Goal: Communication & Community: Participate in discussion

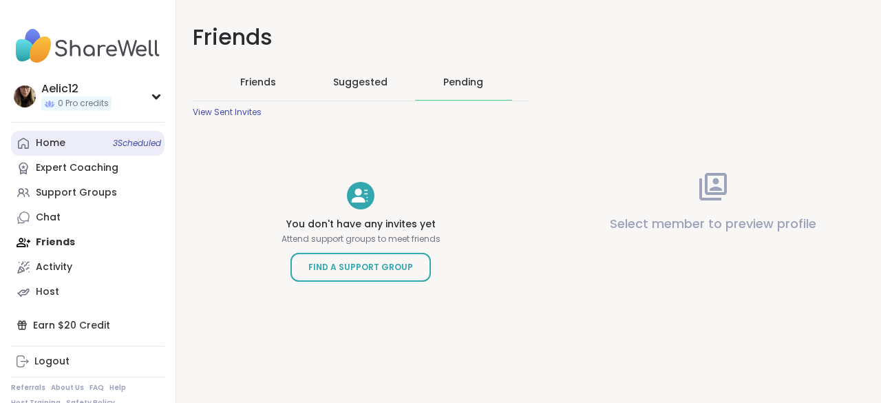
click at [126, 133] on link "Home 3 Scheduled" at bounding box center [87, 143] width 153 height 25
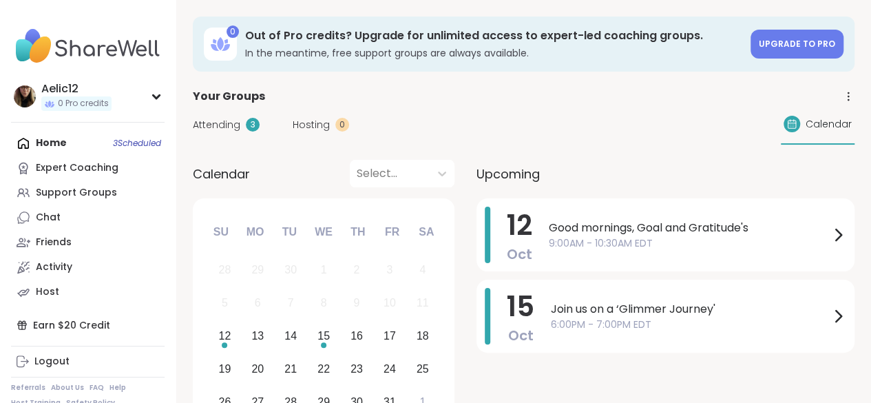
click at [554, 237] on span "9:00AM - 10:30AM EDT" at bounding box center [688, 243] width 281 height 14
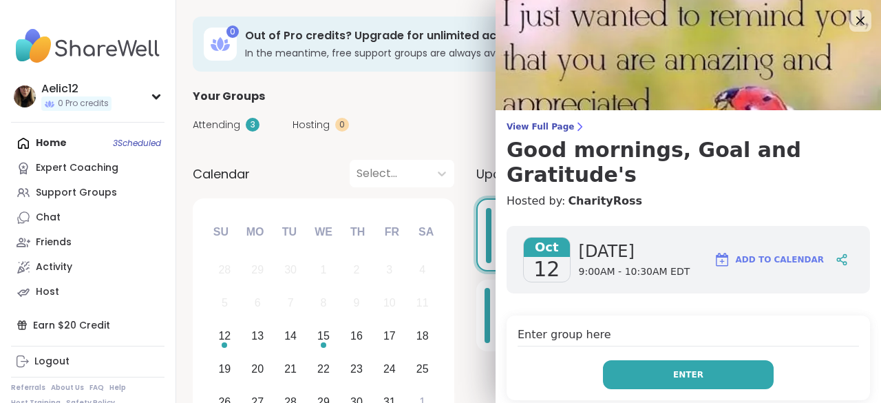
click at [626, 360] on button "Enter" at bounding box center [688, 374] width 171 height 29
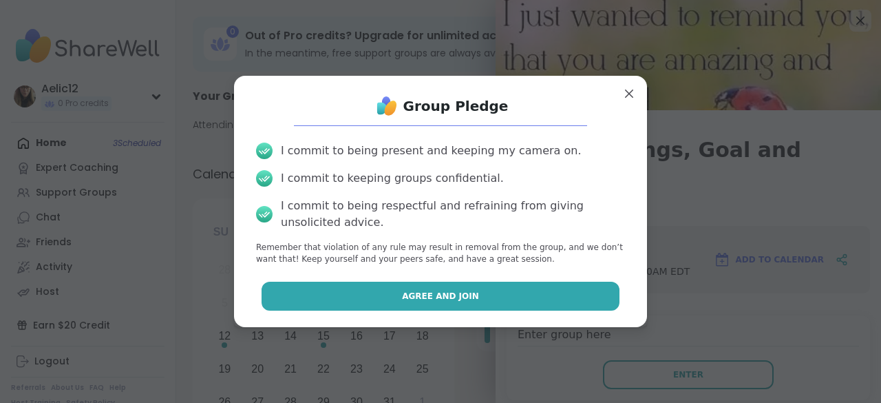
click at [548, 296] on button "Agree and Join" at bounding box center [440, 295] width 359 height 29
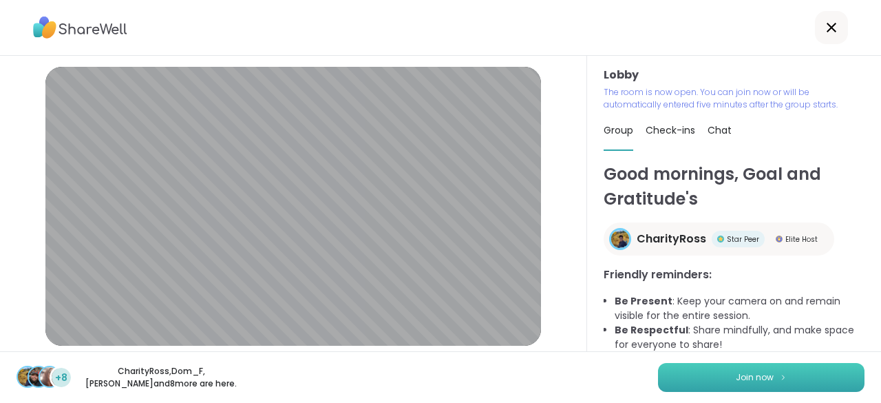
click at [669, 375] on button "Join now" at bounding box center [761, 377] width 206 height 29
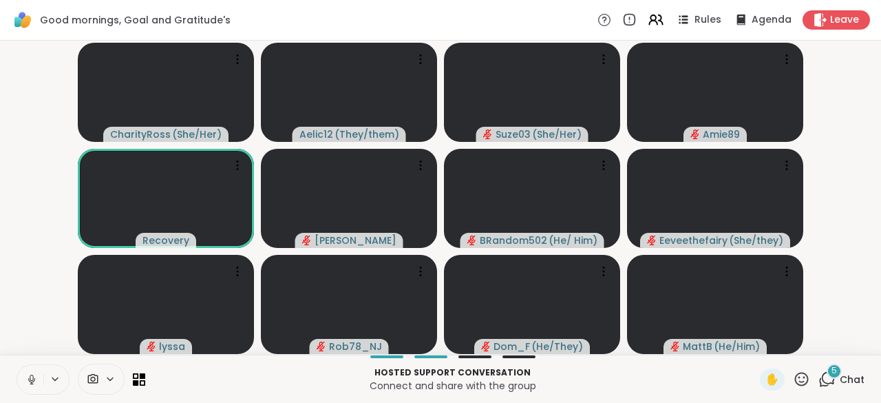
click at [33, 376] on icon at bounding box center [31, 377] width 3 height 6
click at [33, 376] on icon at bounding box center [32, 376] width 4 height 6
click at [33, 376] on icon at bounding box center [31, 377] width 3 height 6
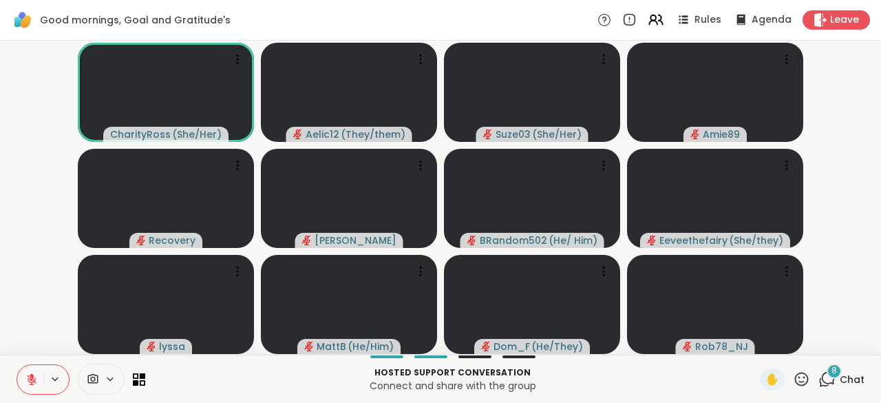
click at [33, 376] on icon at bounding box center [32, 376] width 4 height 6
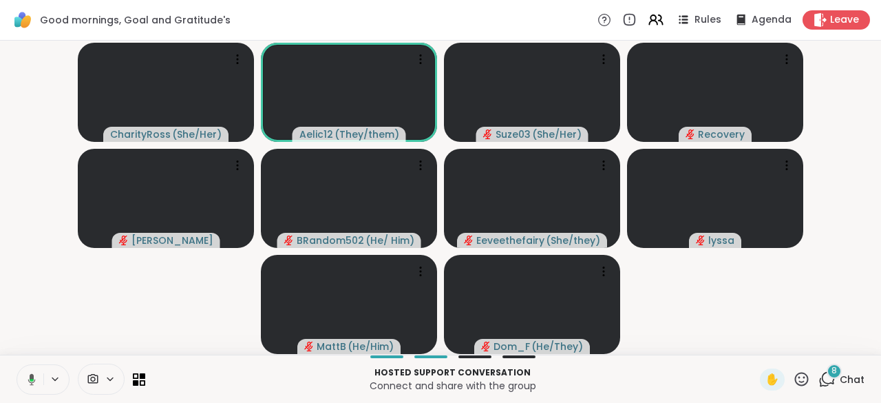
click at [33, 376] on icon at bounding box center [32, 379] width 8 height 12
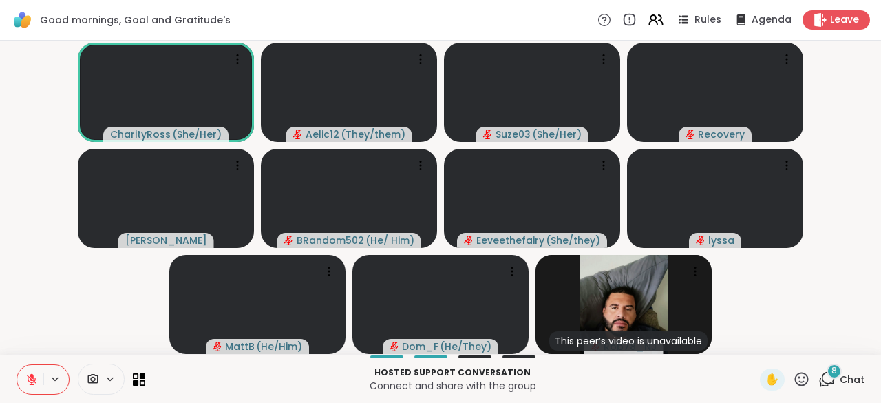
click at [840, 378] on span "Chat" at bounding box center [852, 379] width 25 height 14
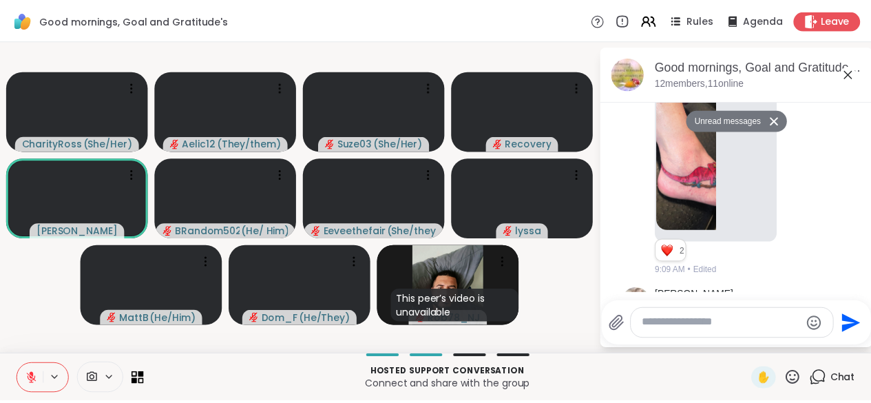
scroll to position [834, 0]
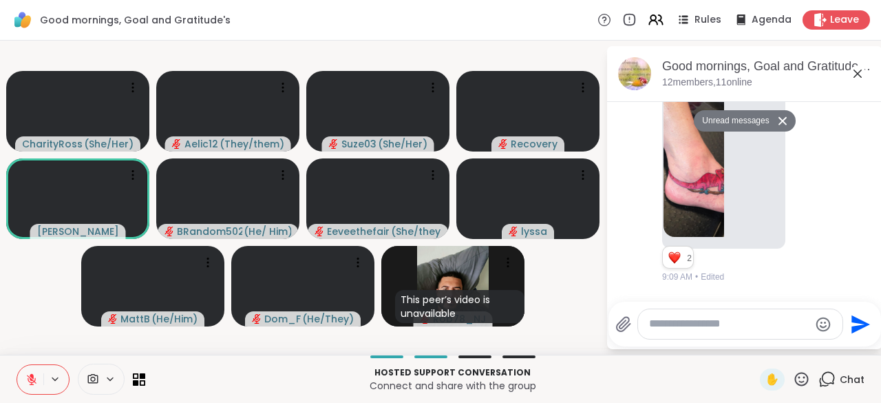
click at [693, 204] on img at bounding box center [693, 156] width 61 height 164
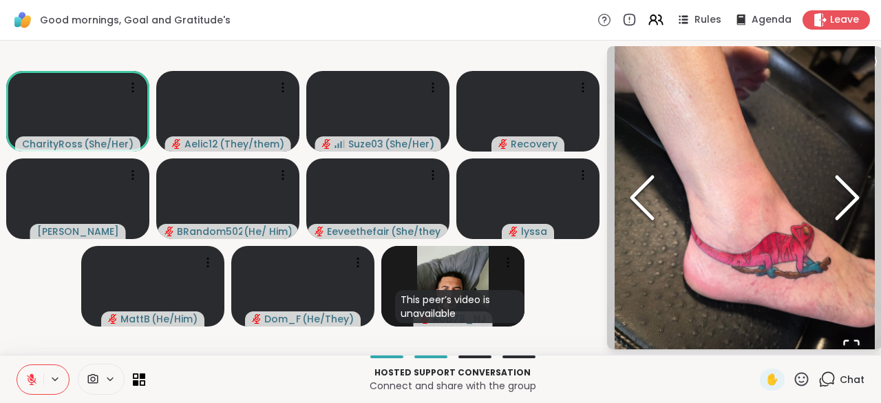
click at [853, 70] on img "Go to Slide 3" at bounding box center [745, 197] width 261 height 348
click at [615, 77] on img "Go to Slide 3" at bounding box center [745, 197] width 261 height 348
click at [582, 283] on video-player-container "CharityRoss ( She/Her ) Aelic12 ( They/them ) Suze03 ( She/Her ) Recovery [PERS…" at bounding box center [302, 197] width 589 height 303
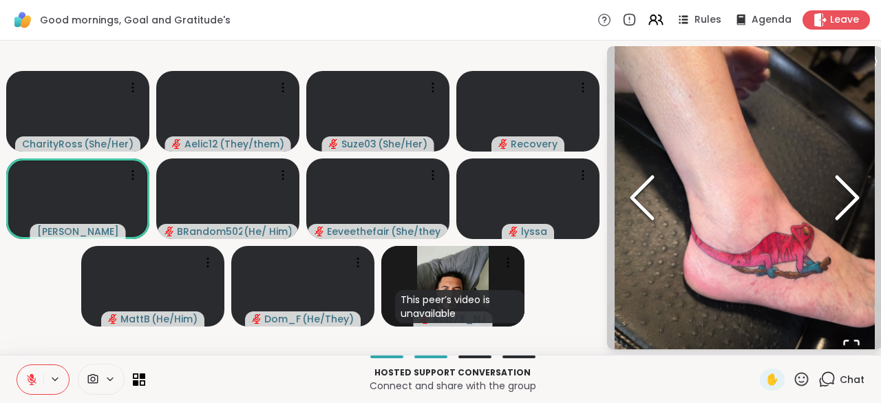
click at [852, 339] on icon "Open Fullscreen" at bounding box center [851, 347] width 19 height 19
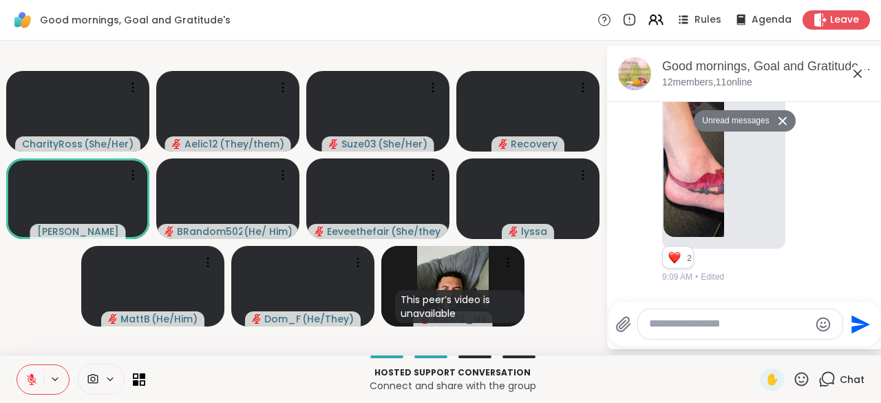
click at [857, 70] on icon at bounding box center [857, 73] width 17 height 17
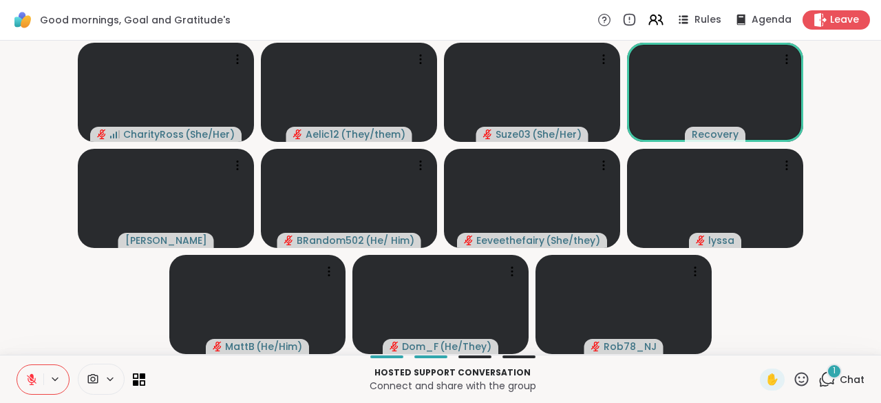
click at [36, 379] on icon at bounding box center [31, 379] width 12 height 12
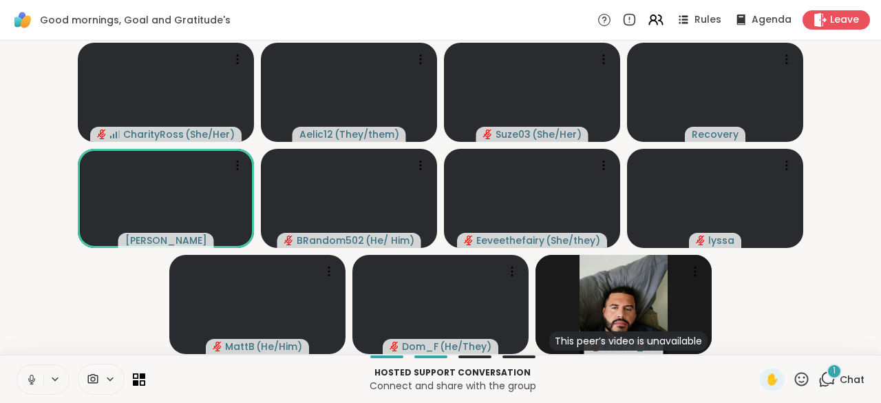
click at [36, 379] on icon at bounding box center [31, 379] width 12 height 12
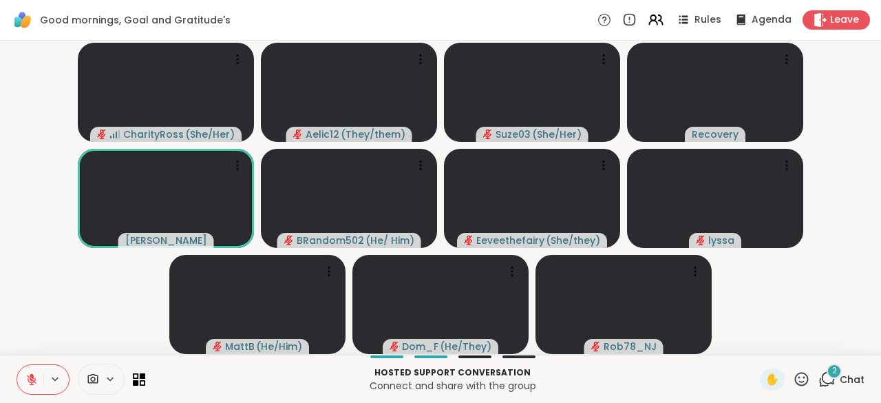
click at [36, 379] on icon at bounding box center [31, 379] width 12 height 12
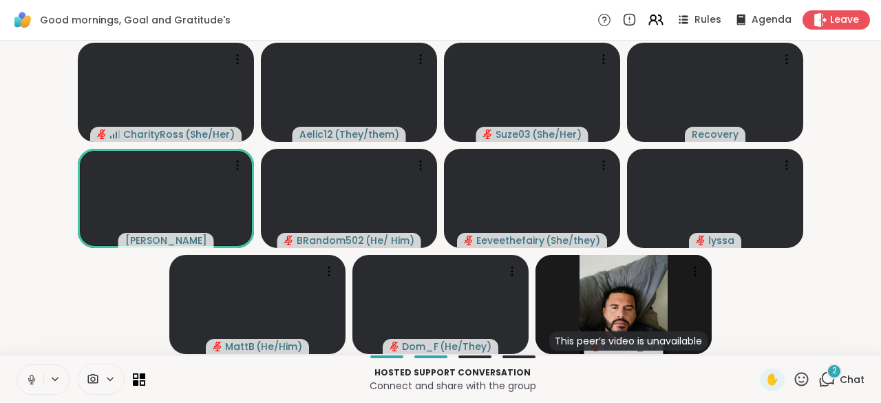
click at [36, 379] on icon at bounding box center [31, 379] width 12 height 12
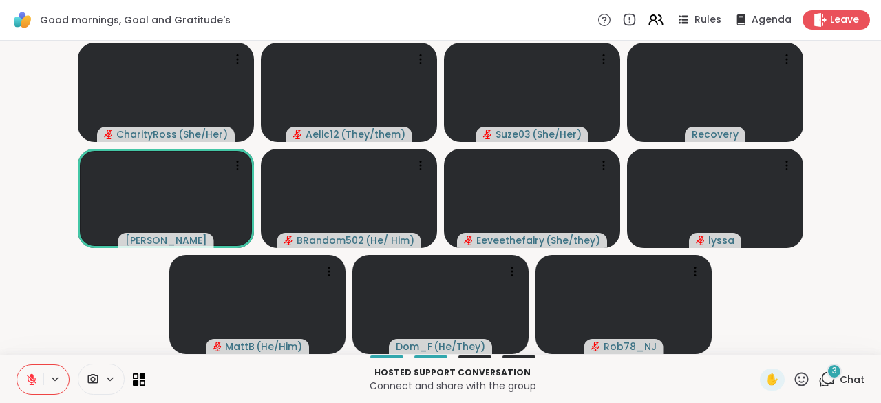
click at [17, 365] on button at bounding box center [30, 379] width 26 height 29
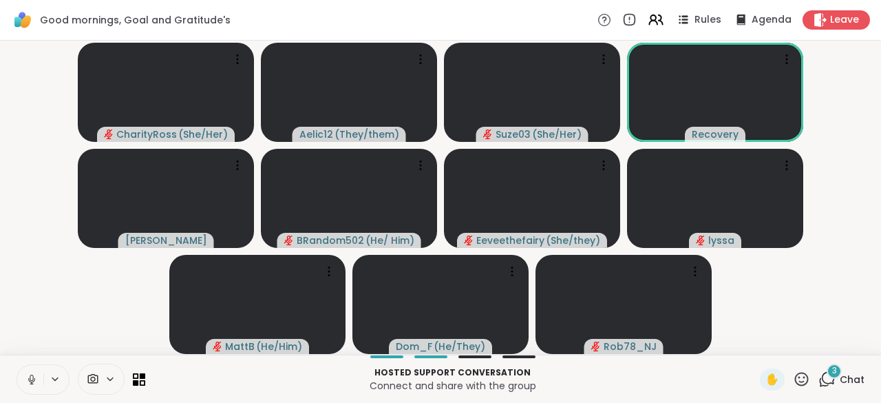
click at [33, 379] on icon at bounding box center [31, 377] width 3 height 6
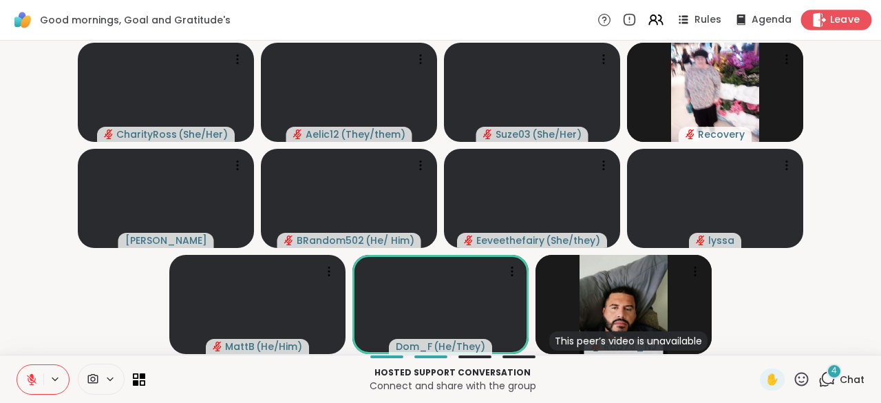
click at [814, 23] on icon at bounding box center [819, 19] width 14 height 14
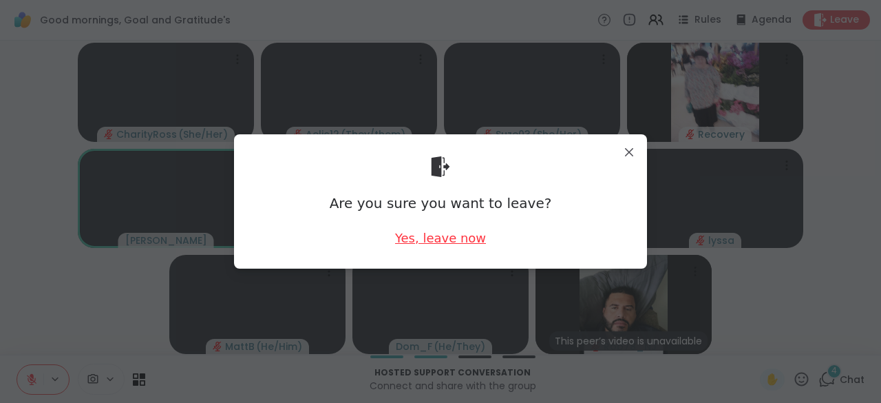
click at [434, 235] on div "Yes, leave now" at bounding box center [440, 237] width 91 height 17
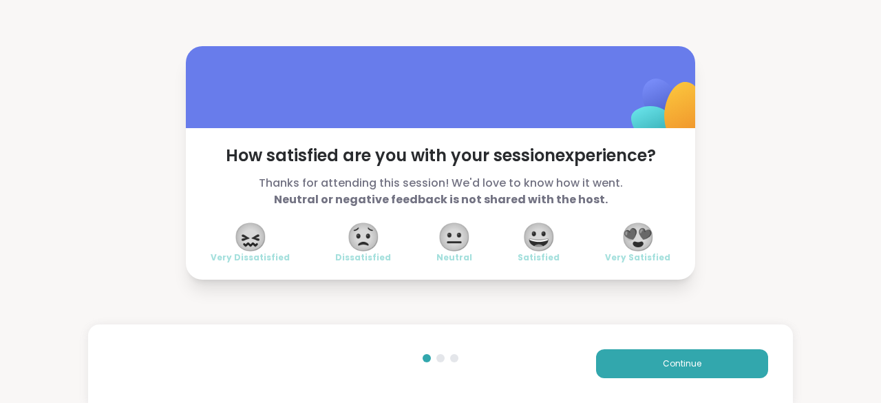
click at [628, 235] on span "😍" at bounding box center [638, 236] width 34 height 25
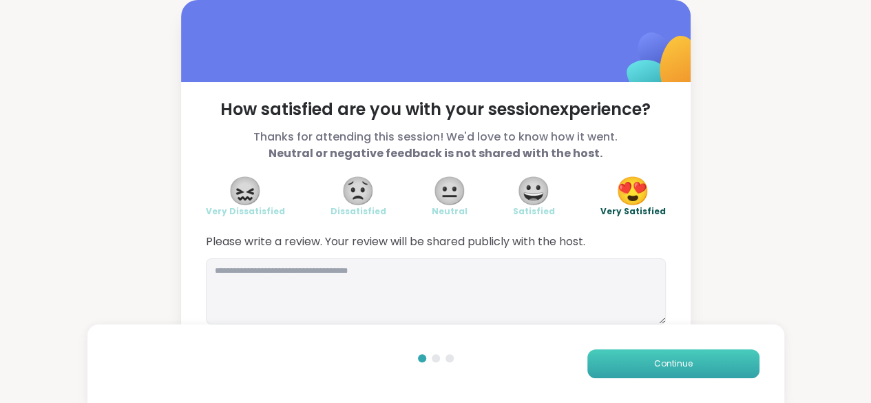
click at [645, 363] on button "Continue" at bounding box center [673, 363] width 172 height 29
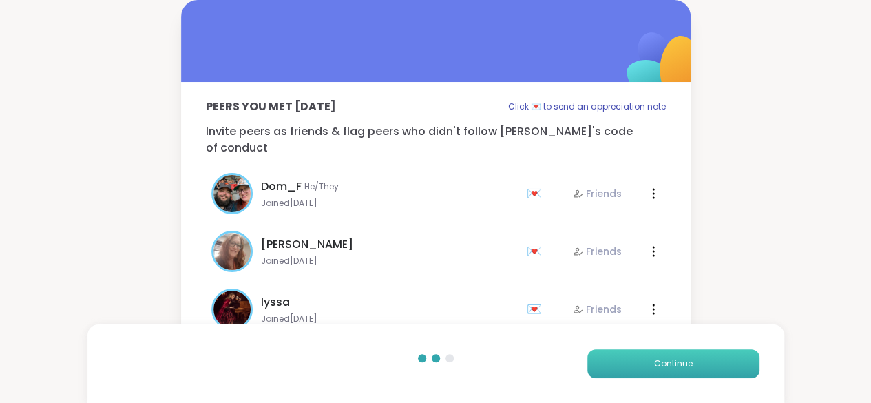
click at [645, 363] on button "Continue" at bounding box center [673, 363] width 172 height 29
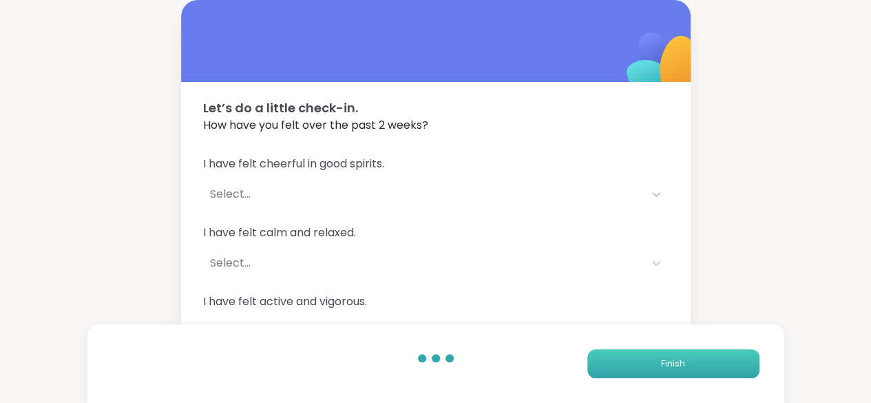
click at [645, 363] on button "Finish" at bounding box center [673, 363] width 172 height 29
